Goal: Information Seeking & Learning: Find contact information

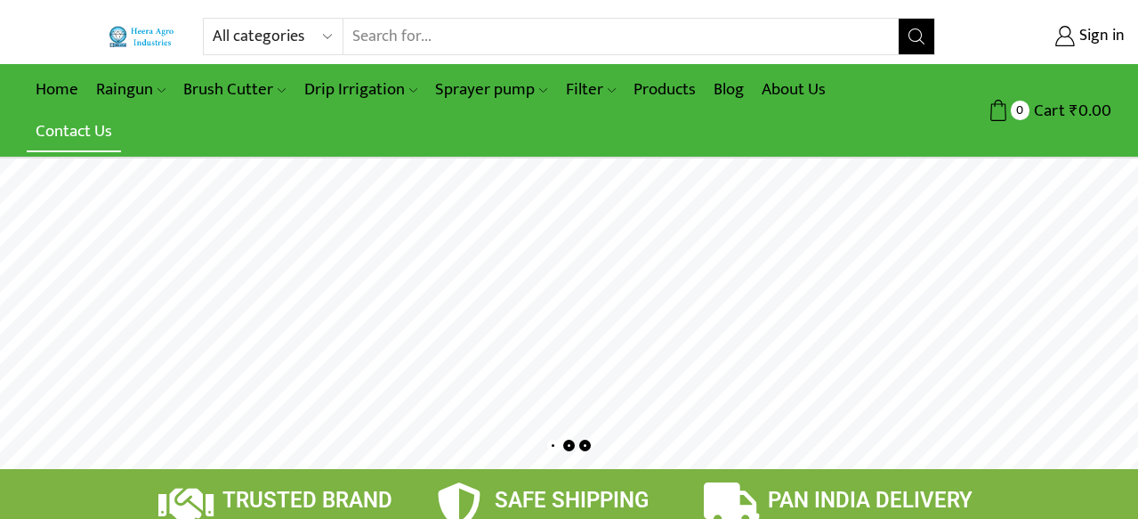
click at [58, 144] on link "Contact Us" at bounding box center [74, 131] width 94 height 42
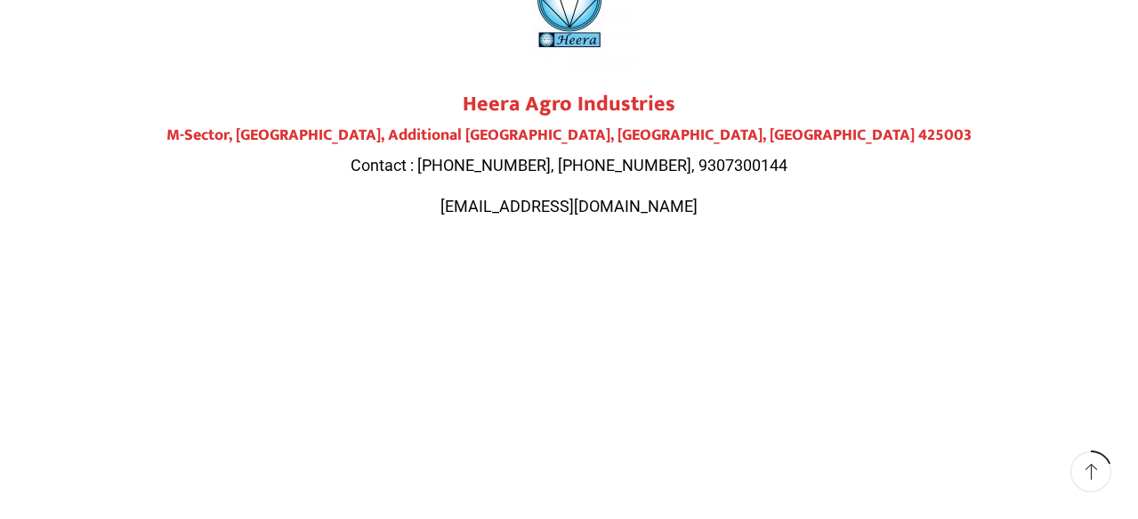
scroll to position [107, 0]
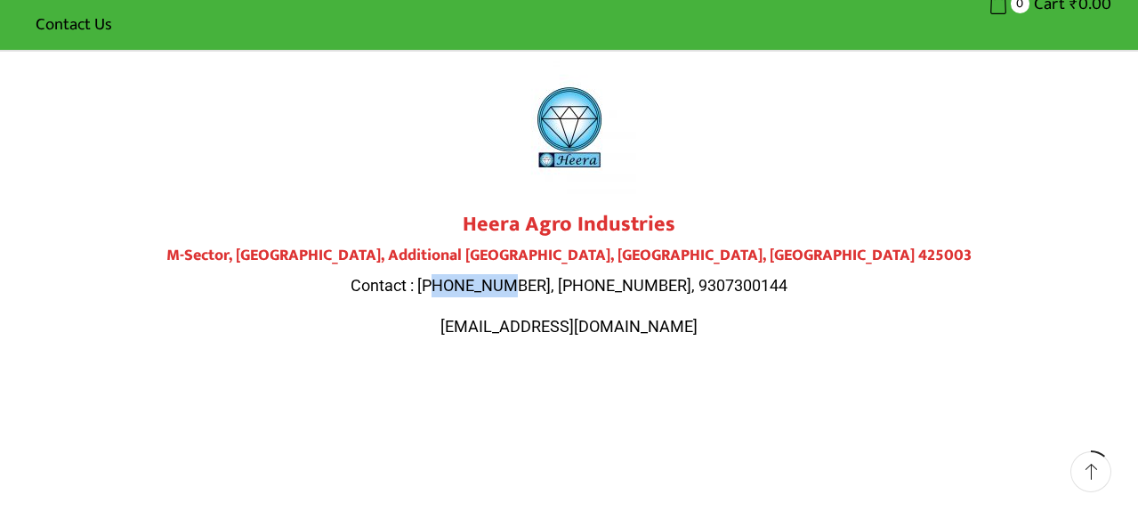
drag, startPoint x: 552, startPoint y: 282, endPoint x: 478, endPoint y: 284, distance: 73.9
click at [478, 284] on span "Contact : [PHONE_NUMBER], [PHONE_NUMBER], 9307300144" at bounding box center [569, 285] width 437 height 19
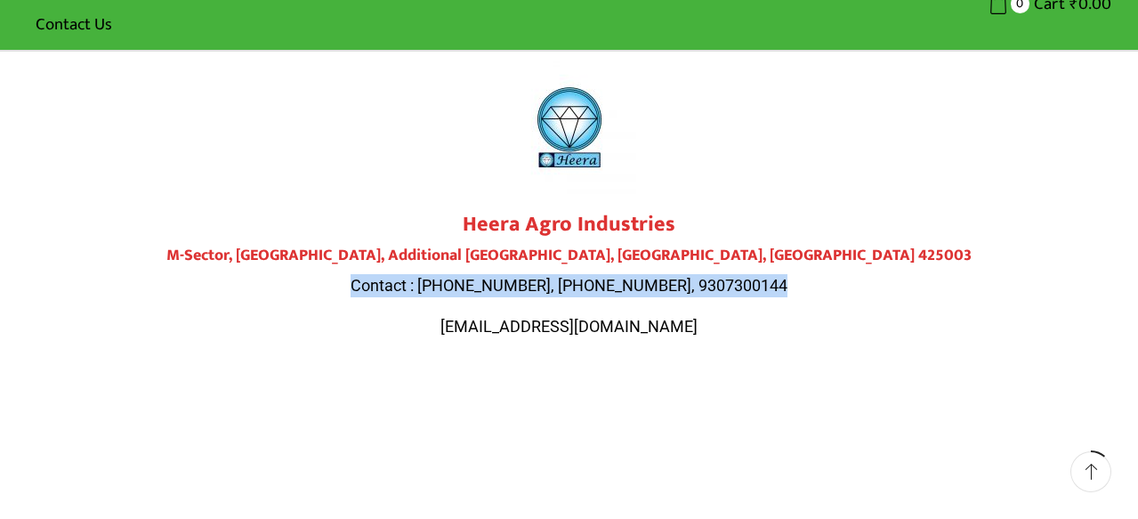
click at [478, 284] on span "Contact : [PHONE_NUMBER], [PHONE_NUMBER], 9307300144" at bounding box center [569, 285] width 437 height 19
click at [542, 298] on div "Heera Agro Industries M-Sector, [GEOGRAPHIC_DATA] Contact : [PHONE_NUMBER], [PH…" at bounding box center [569, 275] width 997 height 126
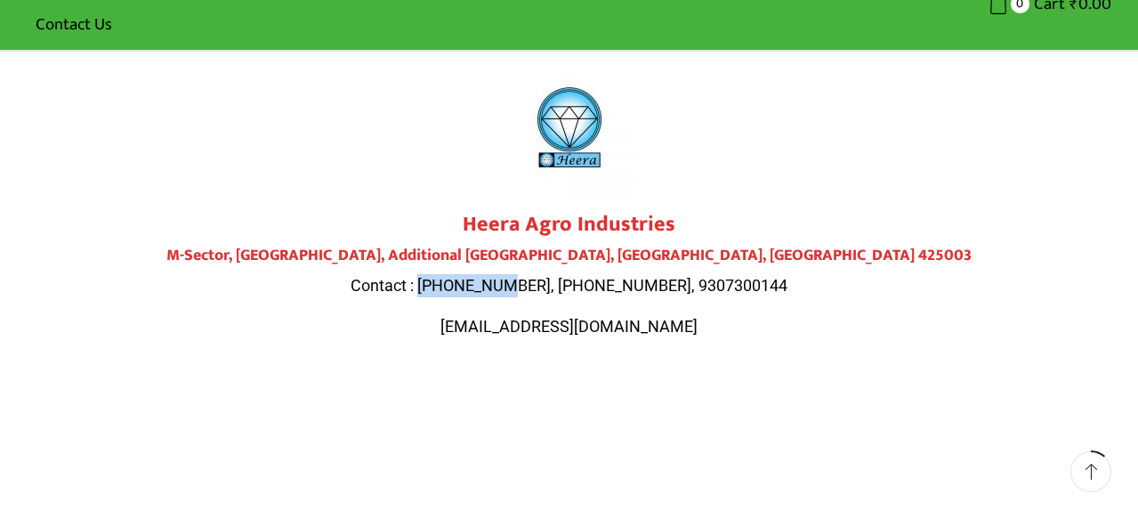
drag, startPoint x: 462, startPoint y: 286, endPoint x: 549, endPoint y: 279, distance: 87.5
click at [549, 279] on span "Contact : [PHONE_NUMBER], [PHONE_NUMBER], 9307300144" at bounding box center [569, 285] width 437 height 19
copy span "9284000511"
drag, startPoint x: 651, startPoint y: 282, endPoint x: 573, endPoint y: 280, distance: 77.5
click at [573, 280] on span "Contact : [PHONE_NUMBER], [PHONE_NUMBER], 9307300144" at bounding box center [569, 285] width 437 height 19
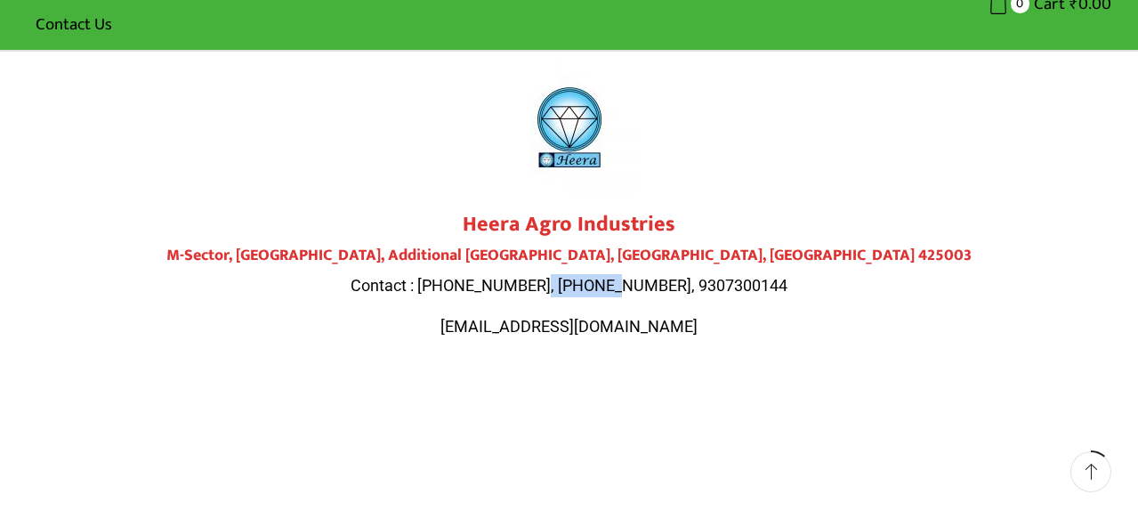
click at [614, 286] on span "Contact : [PHONE_NUMBER], [PHONE_NUMBER], 9307300144" at bounding box center [569, 285] width 437 height 19
drag, startPoint x: 650, startPoint y: 287, endPoint x: 561, endPoint y: 282, distance: 89.1
click at [561, 282] on span "Contact : [PHONE_NUMBER], [PHONE_NUMBER], 9307300144" at bounding box center [569, 285] width 437 height 19
copy span "9307300143,"
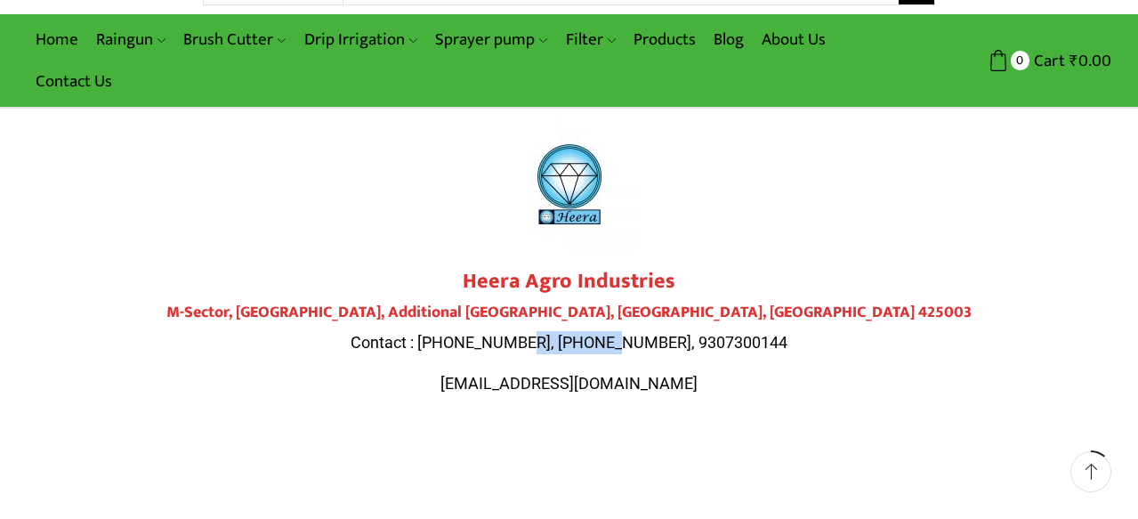
scroll to position [0, 0]
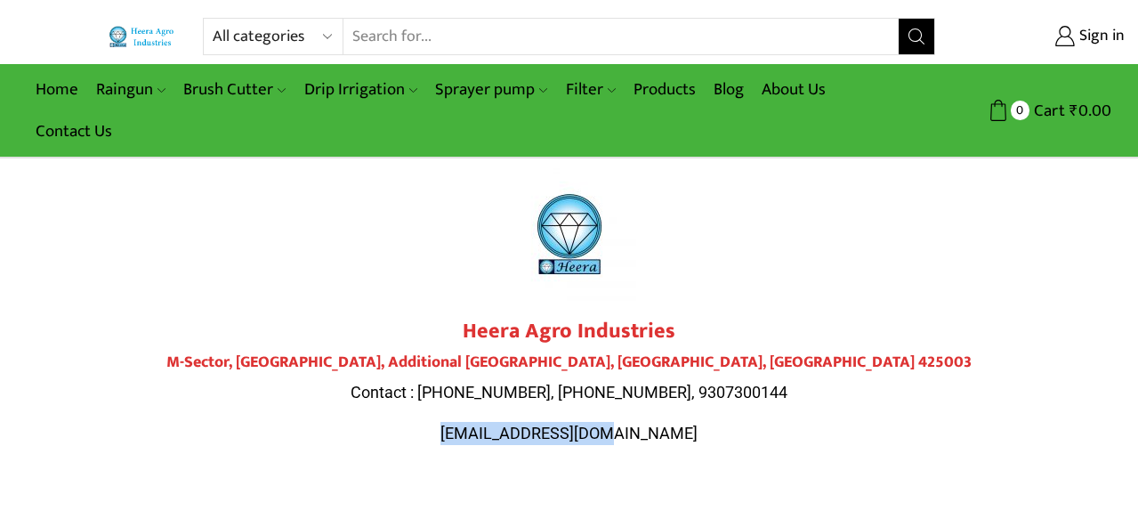
drag, startPoint x: 470, startPoint y: 441, endPoint x: 673, endPoint y: 435, distance: 203.0
click at [673, 435] on p "[EMAIL_ADDRESS][DOMAIN_NAME]" at bounding box center [569, 433] width 997 height 23
